Goal: Information Seeking & Learning: Learn about a topic

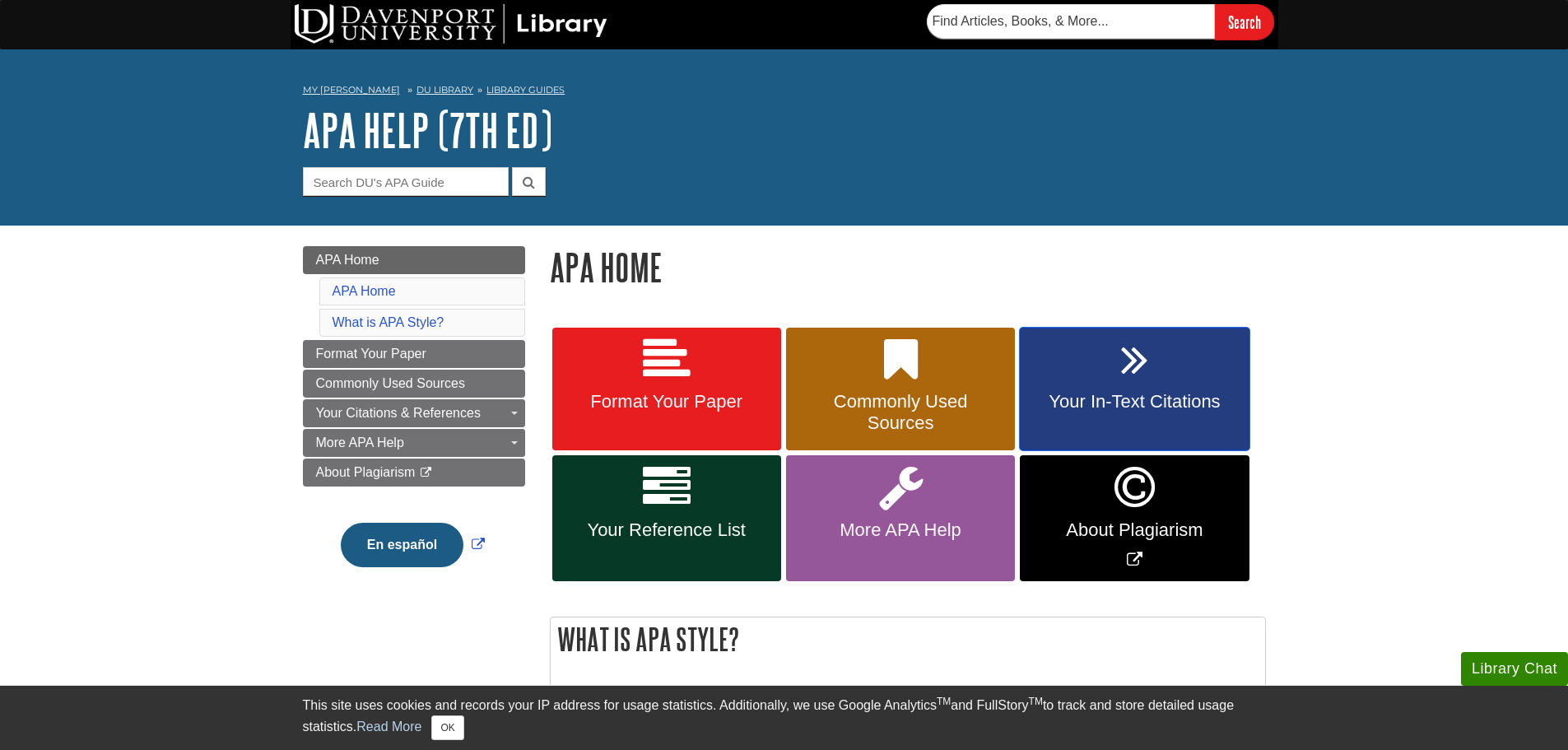
click at [1162, 399] on span "Your In-Text Citations" at bounding box center [1134, 401] width 204 height 22
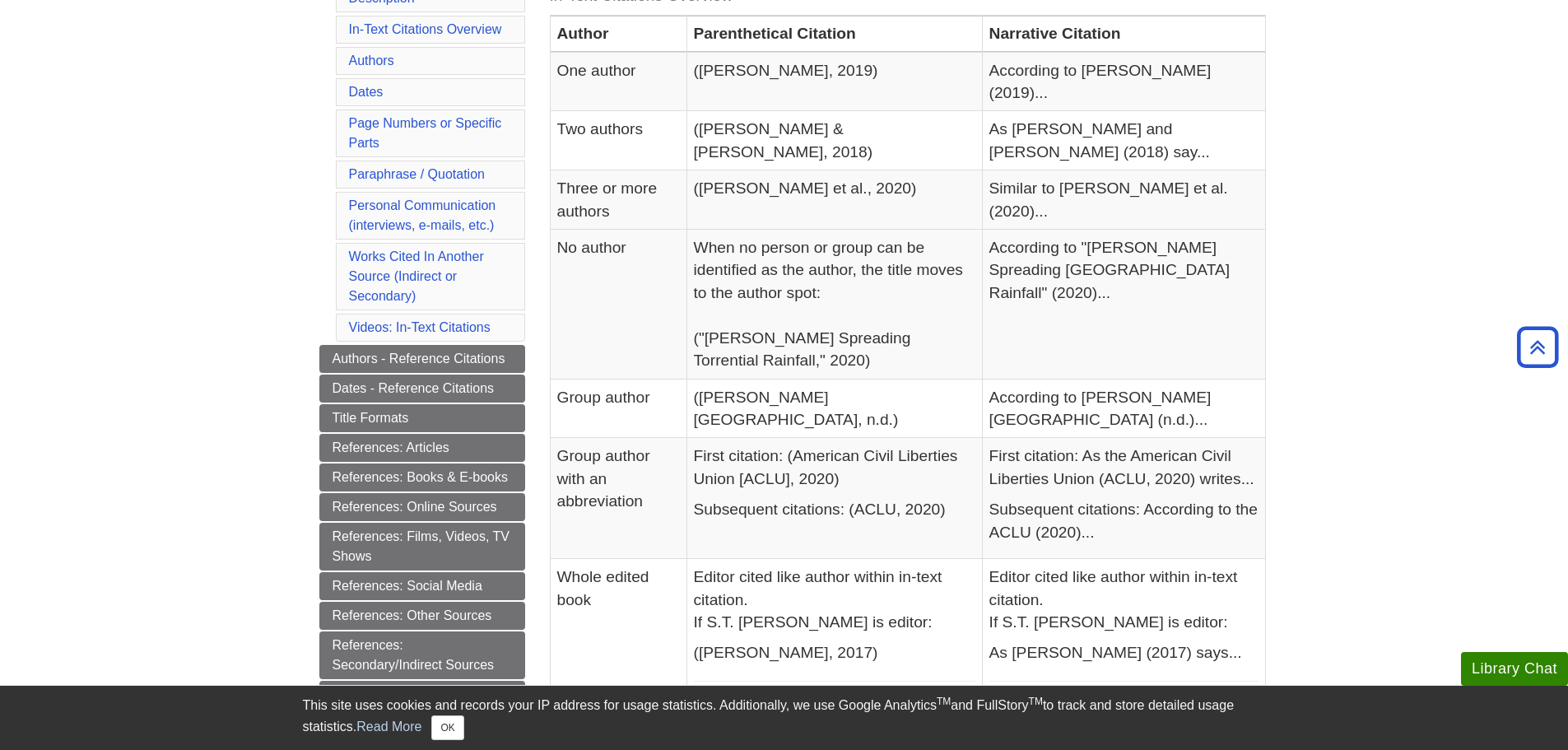
scroll to position [494, 0]
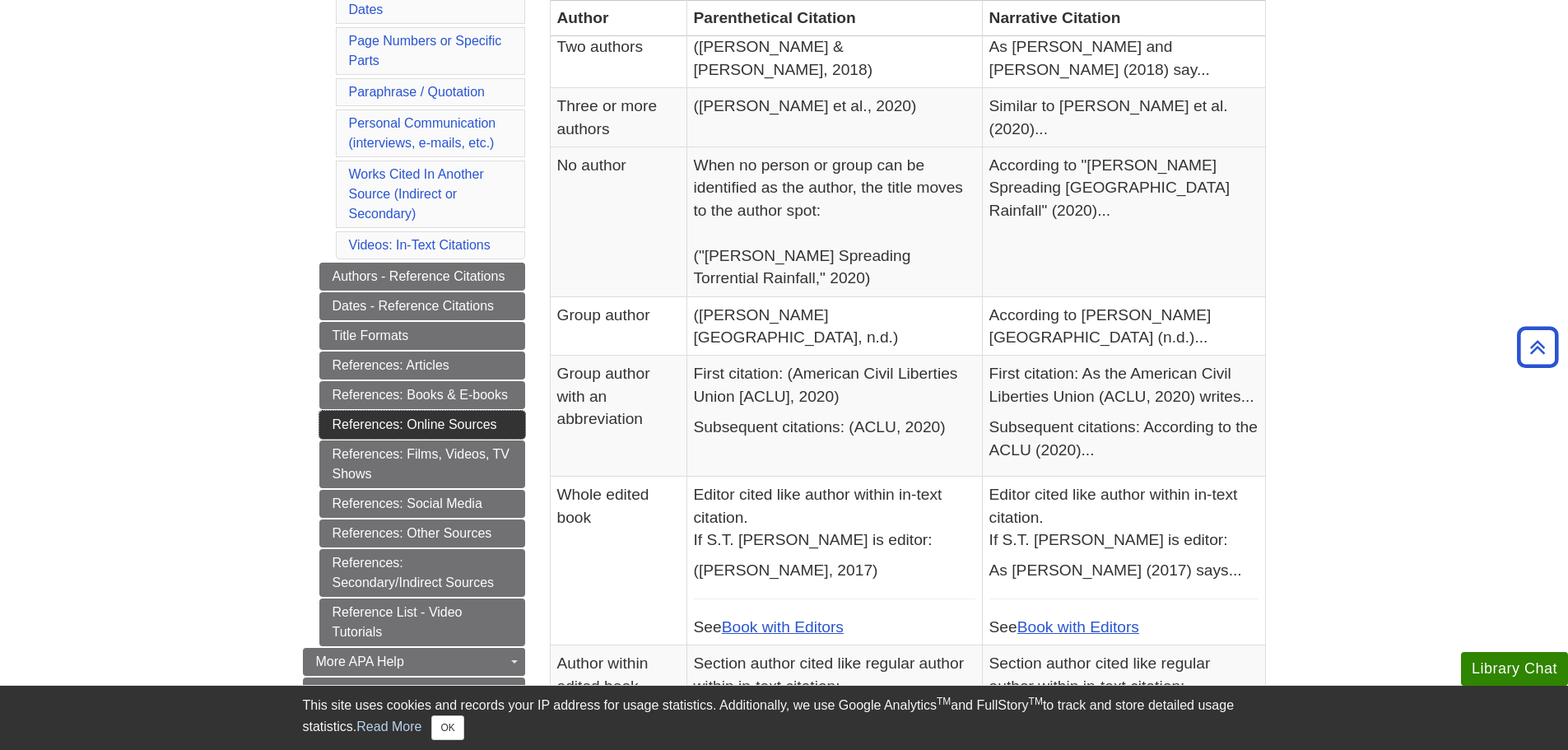
click at [410, 433] on link "References: Online Sources" at bounding box center [422, 425] width 206 height 28
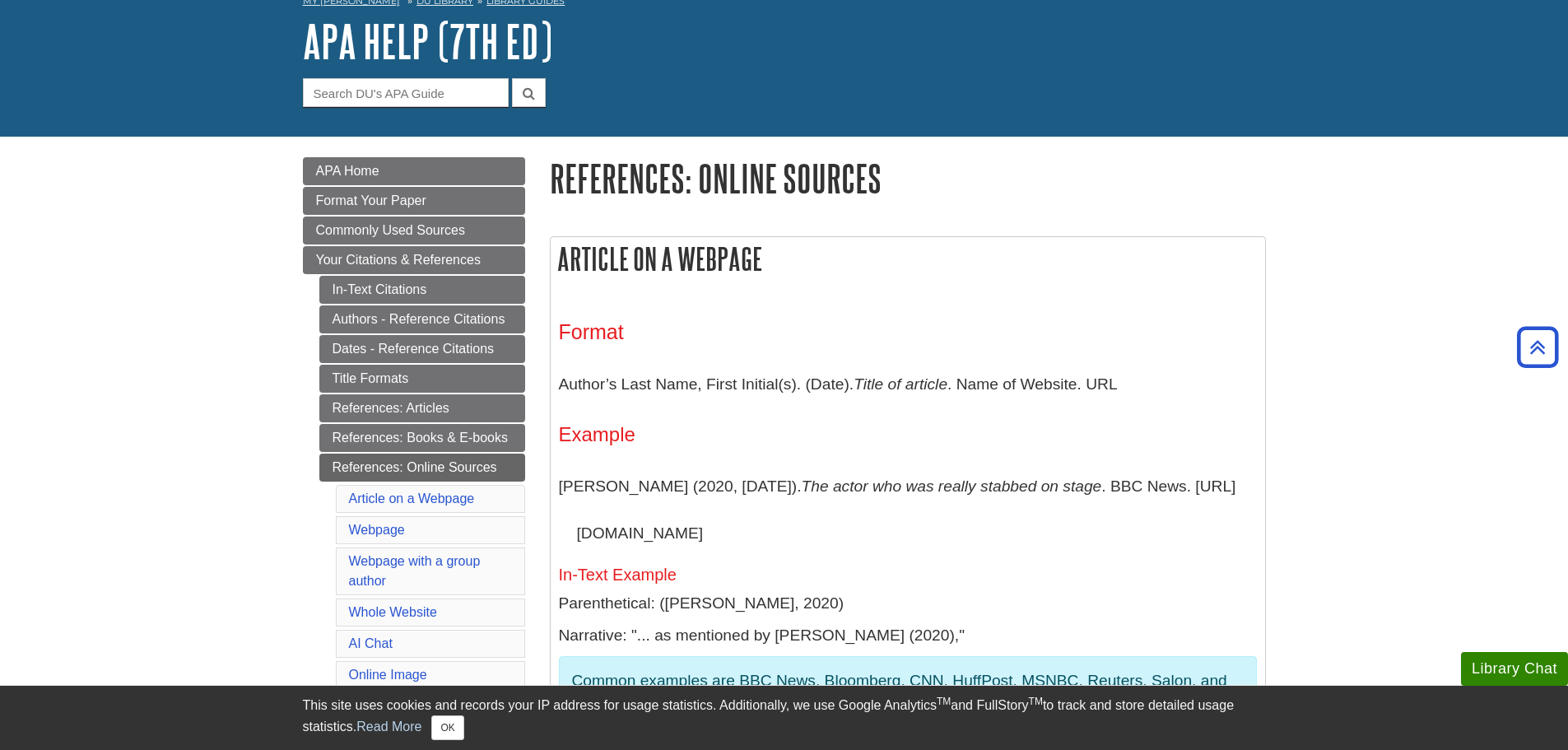
scroll to position [82, 0]
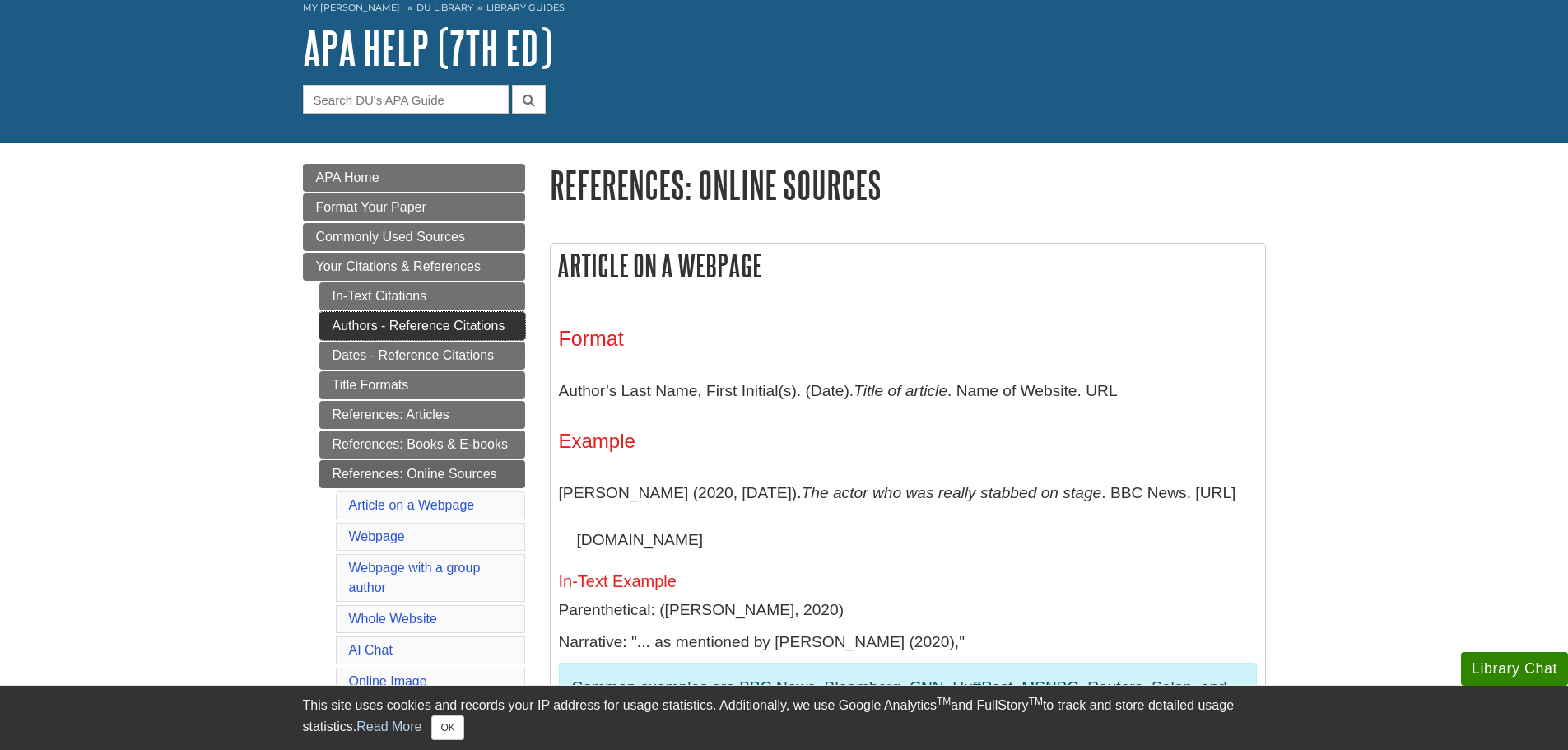
click at [389, 325] on link "Authors - Reference Citations" at bounding box center [422, 325] width 206 height 28
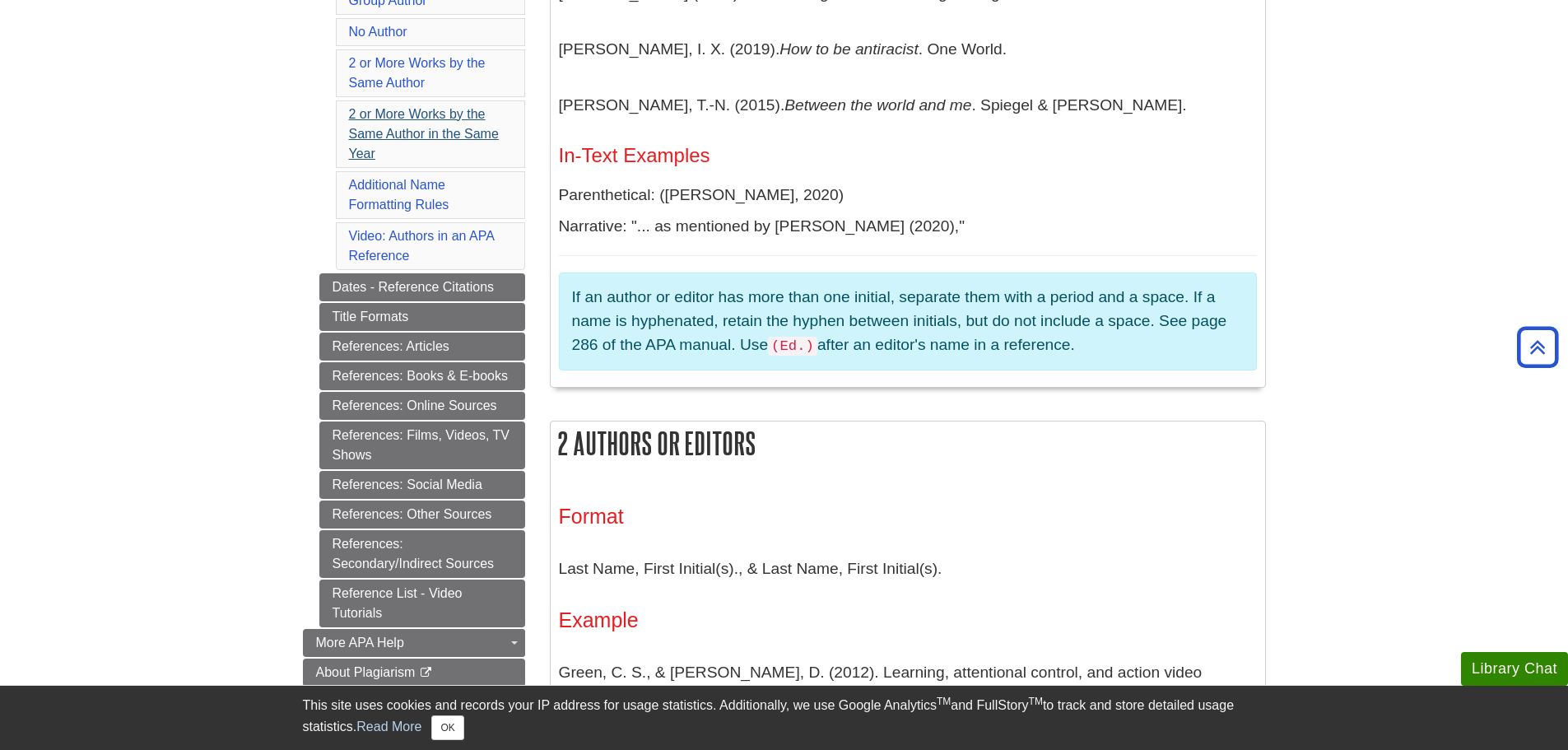
scroll to position [576, 0]
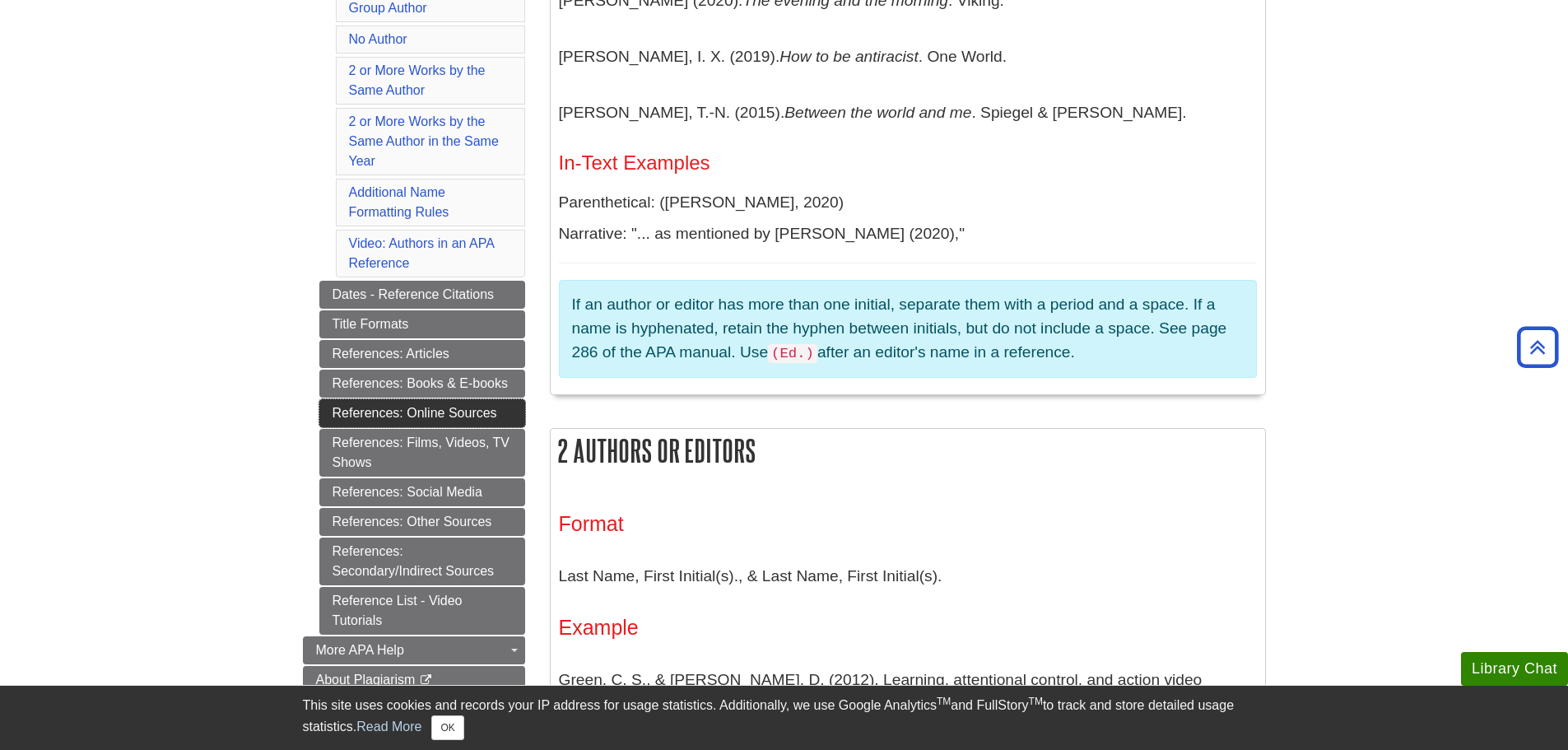
click at [451, 403] on link "References: Online Sources" at bounding box center [422, 413] width 206 height 28
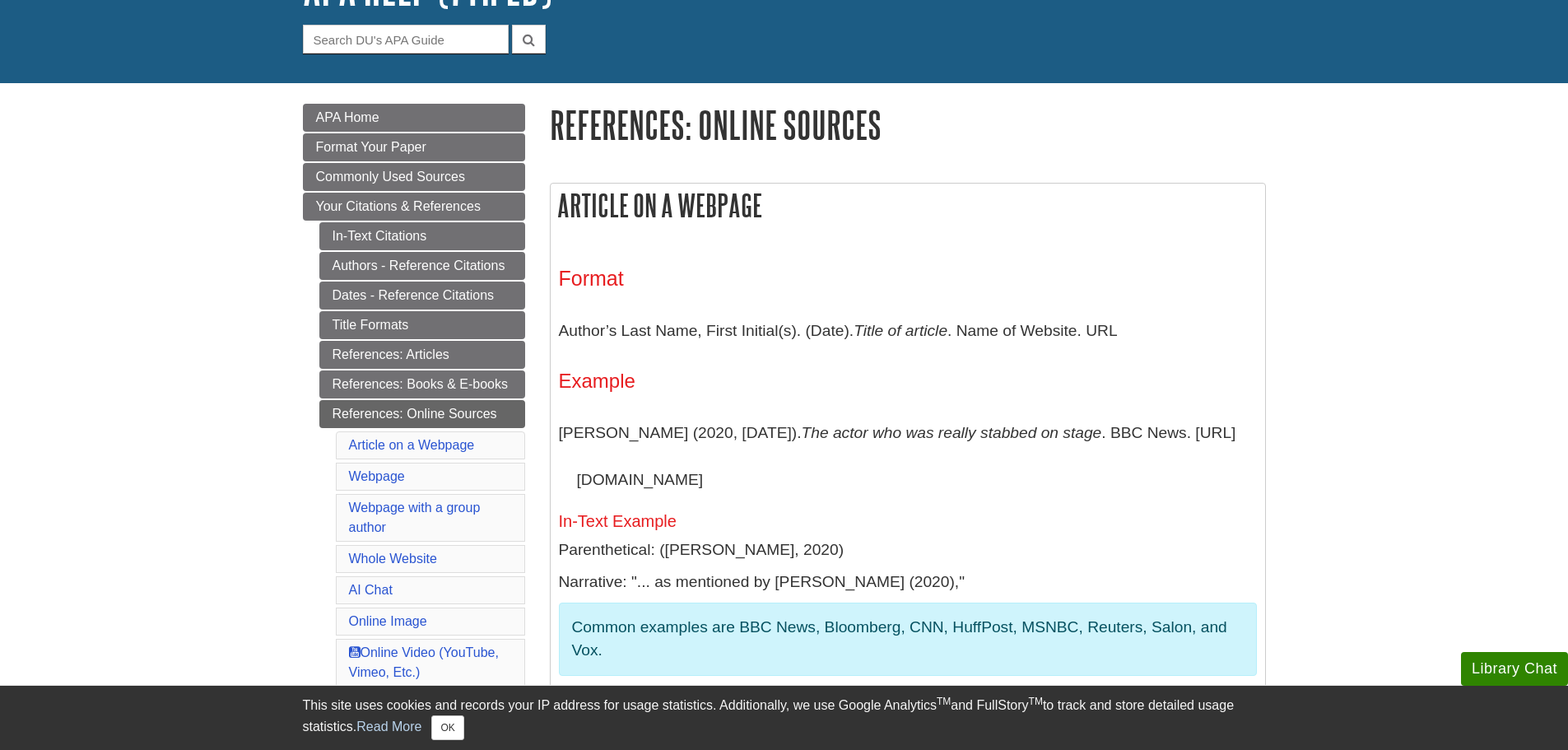
scroll to position [247, 0]
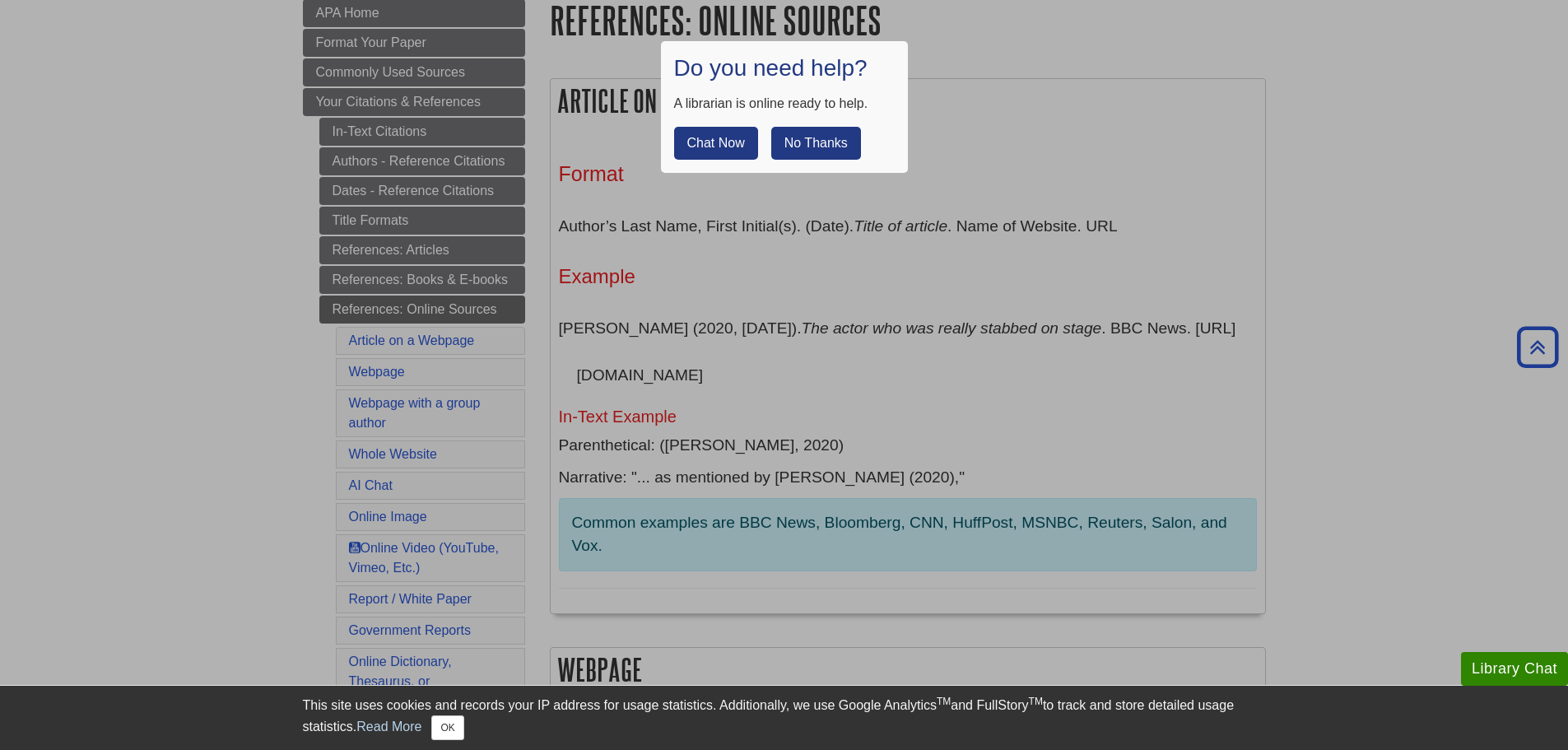
click at [801, 147] on button "No Thanks" at bounding box center [816, 142] width 90 height 33
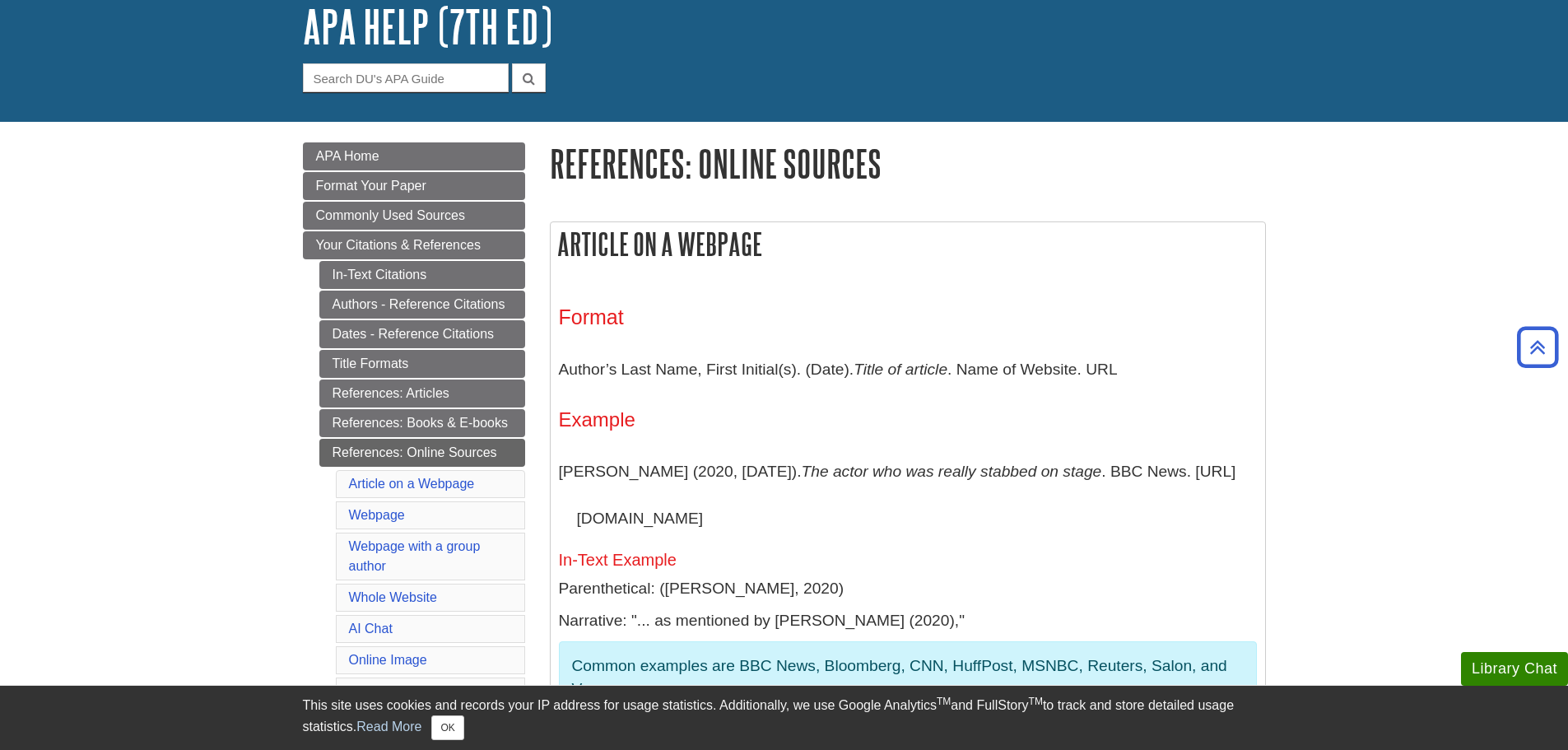
scroll to position [0, 0]
